Goal: Transaction & Acquisition: Purchase product/service

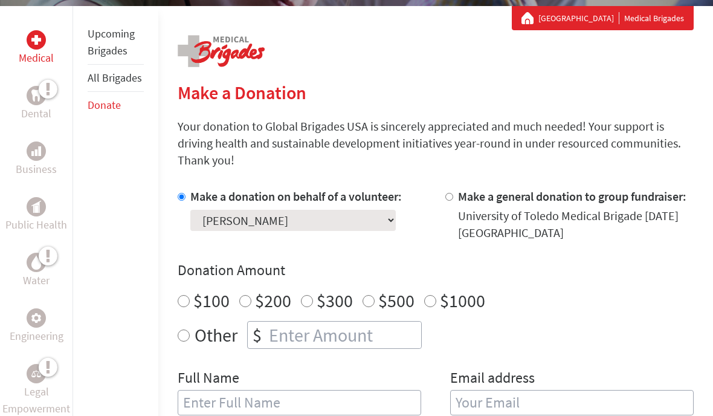
scroll to position [301, 0]
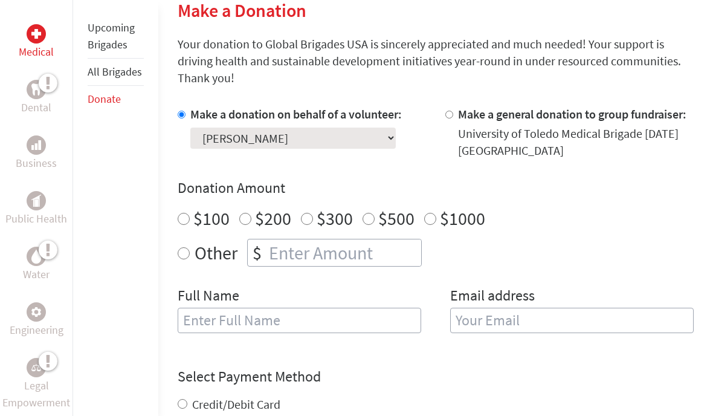
click at [372, 251] on input "number" at bounding box center [344, 252] width 155 height 27
radio input "true"
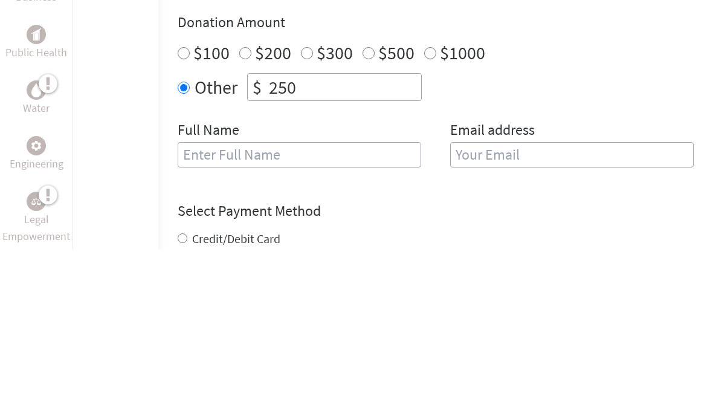
type input "250"
click at [624, 179] on div "Donation Amount $100 $200 $300 $500 $1000 Other $ 250" at bounding box center [436, 223] width 516 height 88
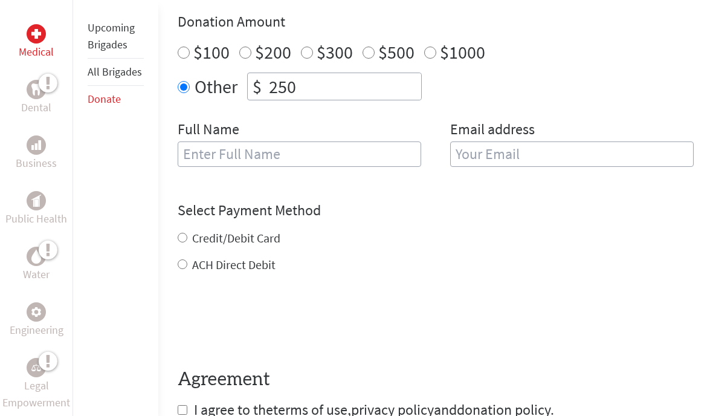
click at [352, 158] on input "text" at bounding box center [300, 153] width 244 height 25
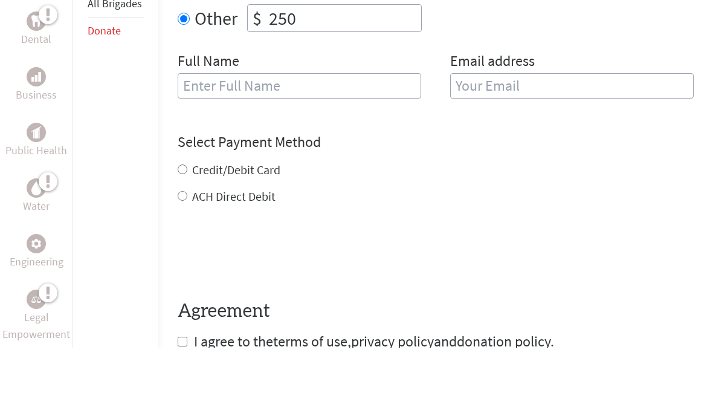
type input "[PERSON_NAME]"
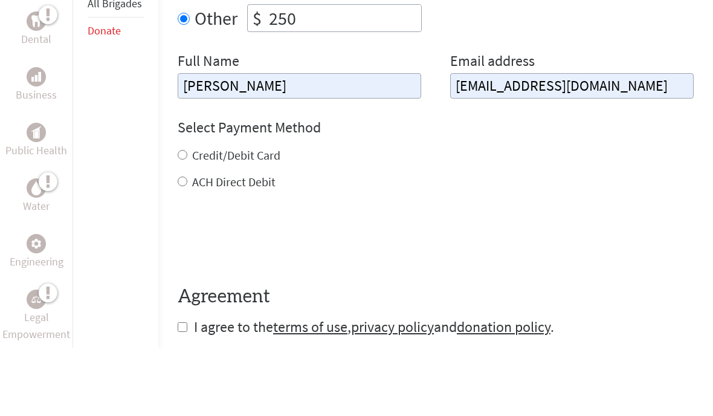
scroll to position [536, 0]
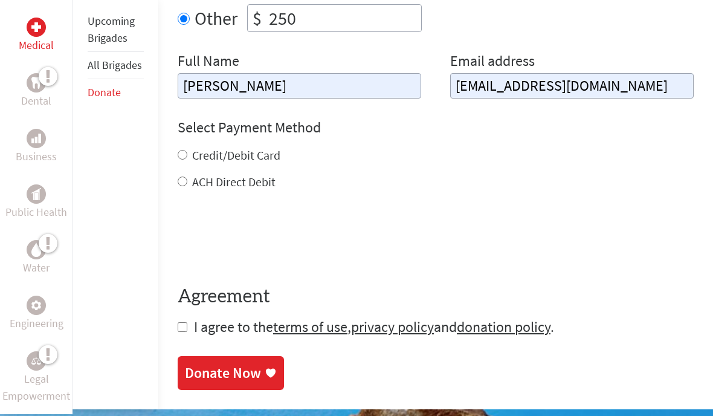
click at [600, 80] on input "mariedma33@gmail.com" at bounding box center [572, 85] width 244 height 25
click at [505, 89] on input "mariedma33@gmail.com" at bounding box center [572, 85] width 244 height 25
click at [500, 88] on input "mariedma33@gmail.com" at bounding box center [572, 85] width 244 height 25
type input "amandama217@gmail.com"
click at [247, 163] on label "Credit/Debit Card" at bounding box center [236, 155] width 88 height 15
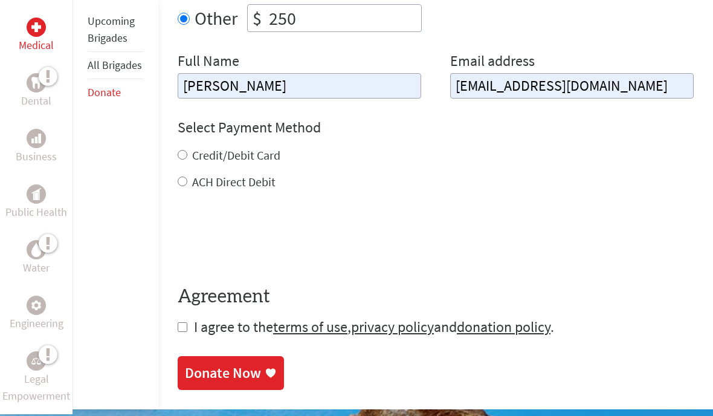
click at [187, 160] on input "Credit/Debit Card" at bounding box center [183, 155] width 10 height 10
radio input "true"
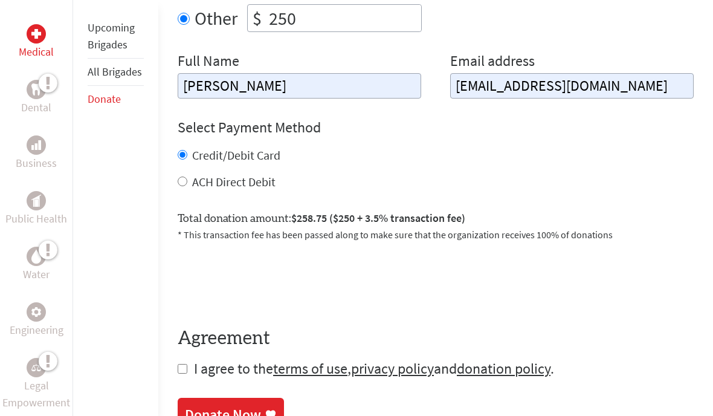
click at [186, 374] on input "checkbox" at bounding box center [183, 369] width 10 height 10
checkbox input "true"
click at [254, 414] on div "Donate Now" at bounding box center [223, 415] width 76 height 19
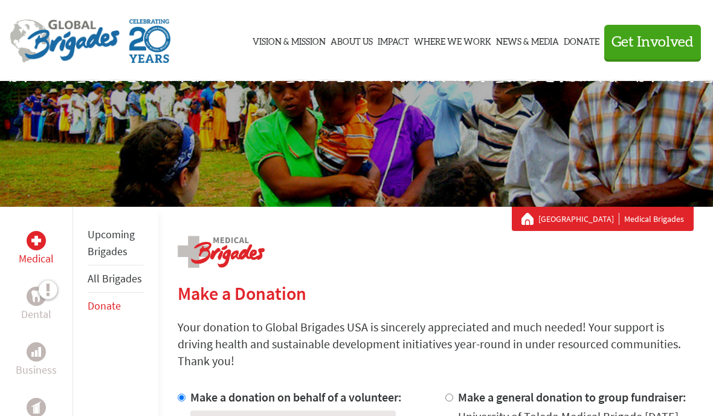
scroll to position [21, 0]
